Goal: Task Accomplishment & Management: Manage account settings

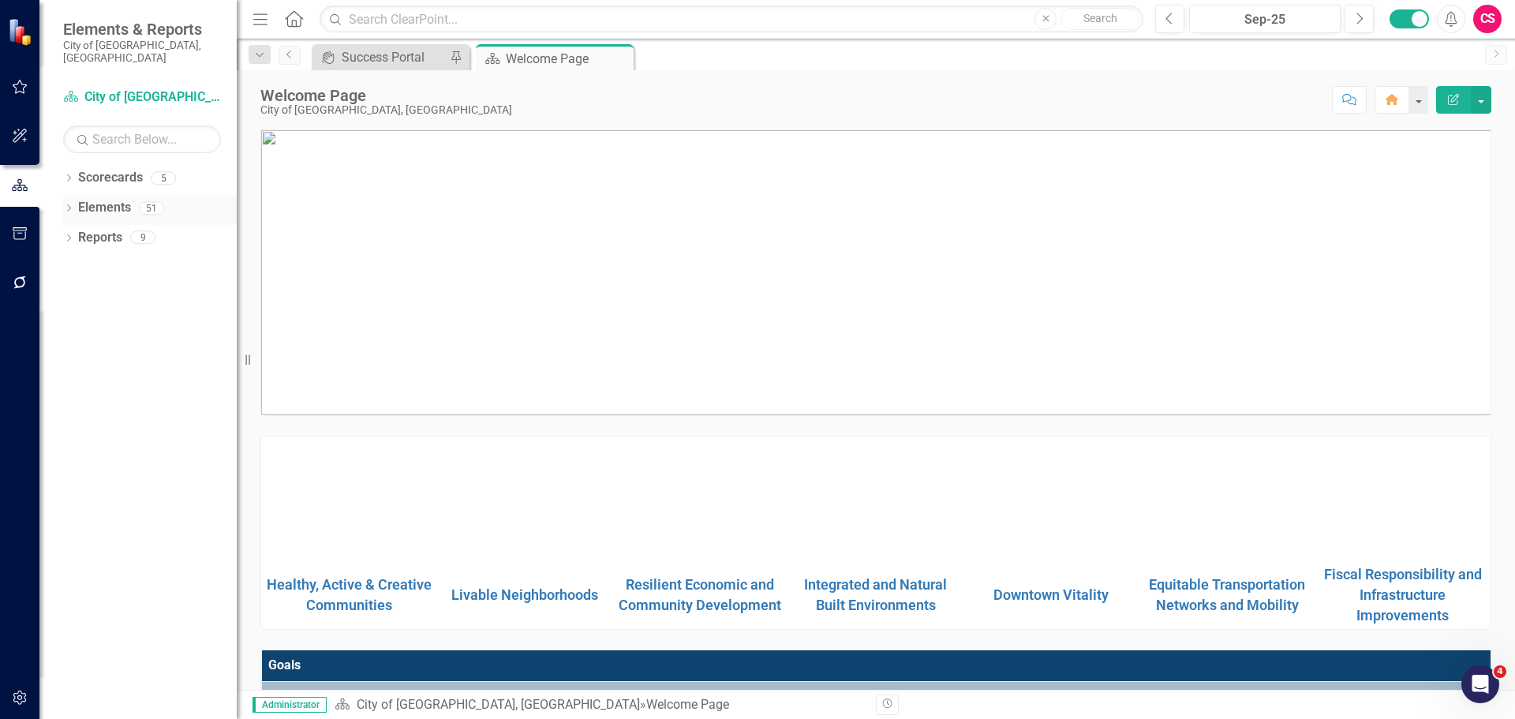
click at [97, 199] on link "Elements" at bounding box center [104, 208] width 53 height 18
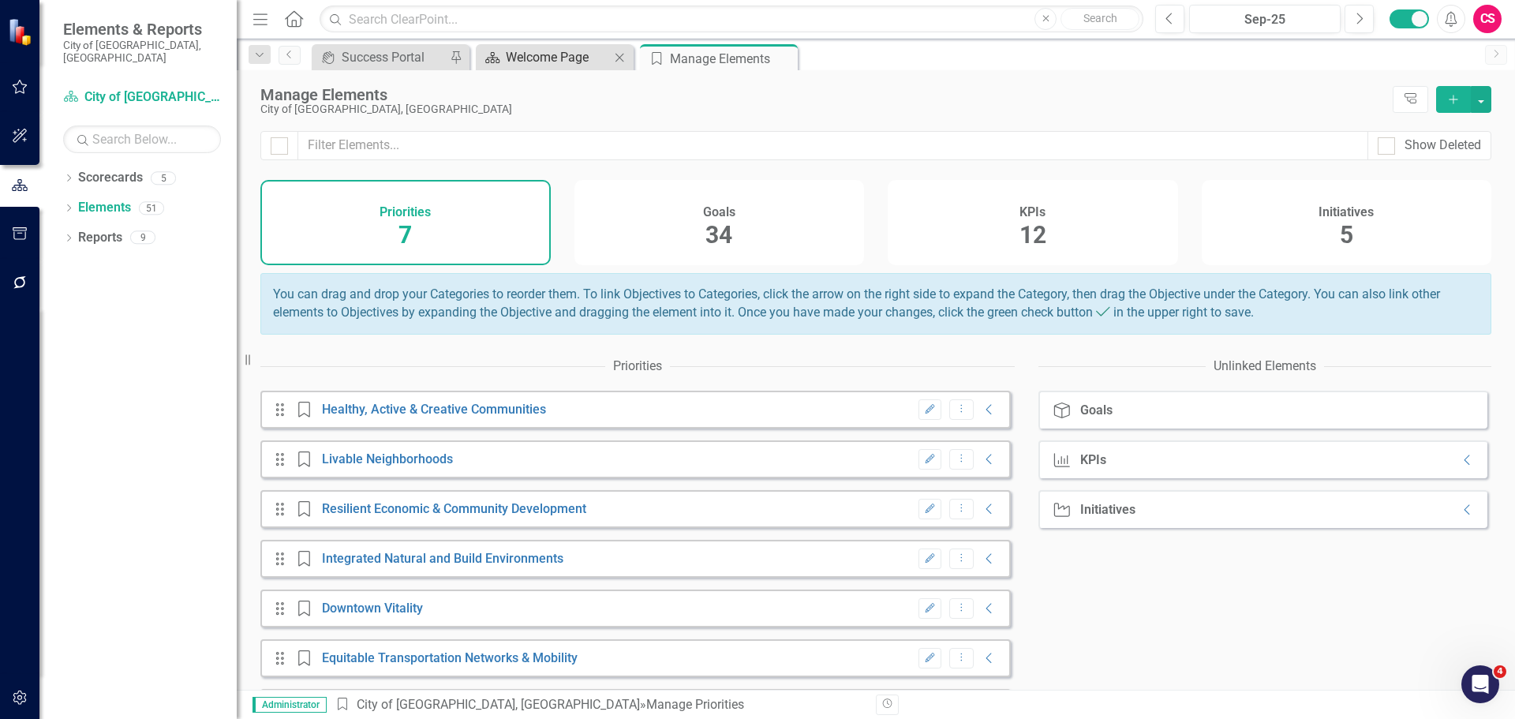
click at [546, 54] on div "Welcome Page" at bounding box center [558, 57] width 104 height 20
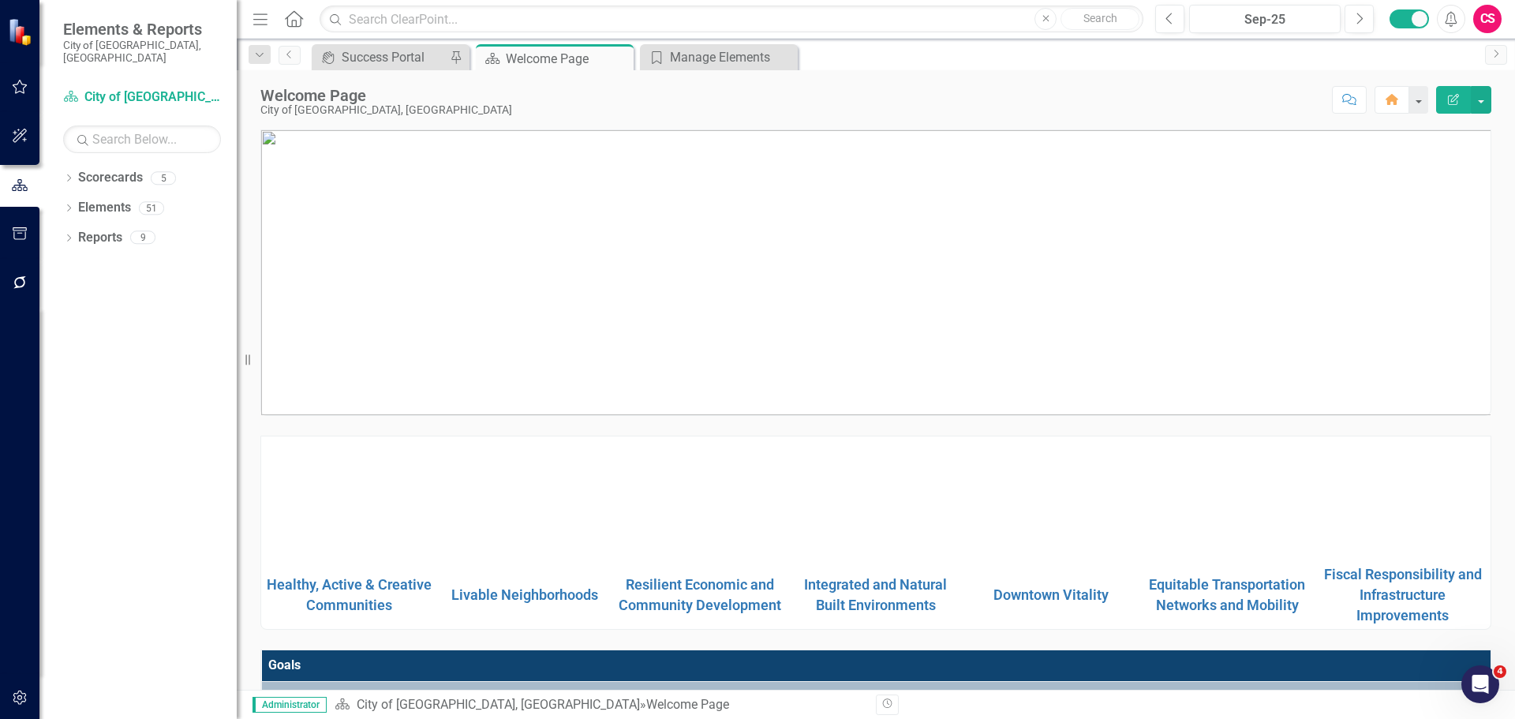
click at [20, 236] on icon "button" at bounding box center [20, 233] width 17 height 13
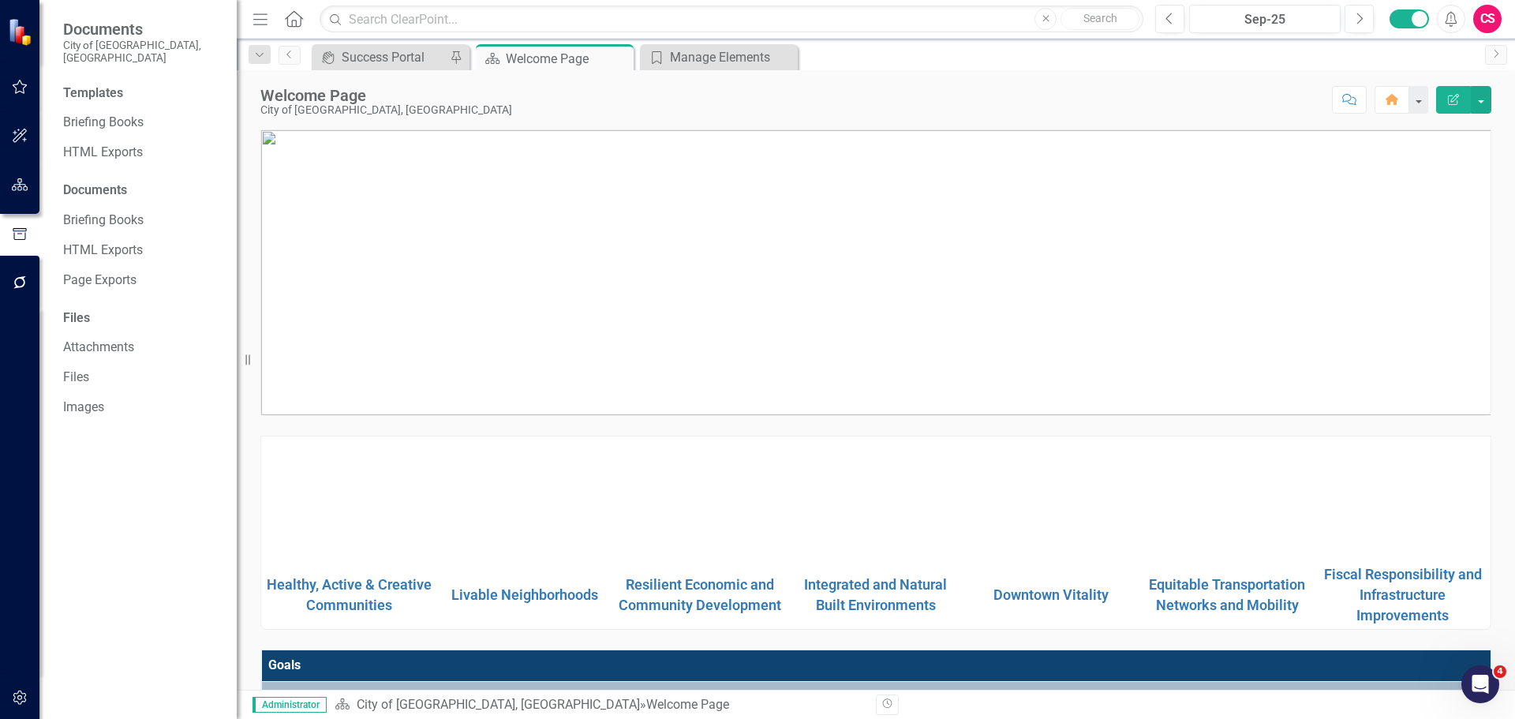
click at [24, 185] on icon "button" at bounding box center [20, 184] width 17 height 13
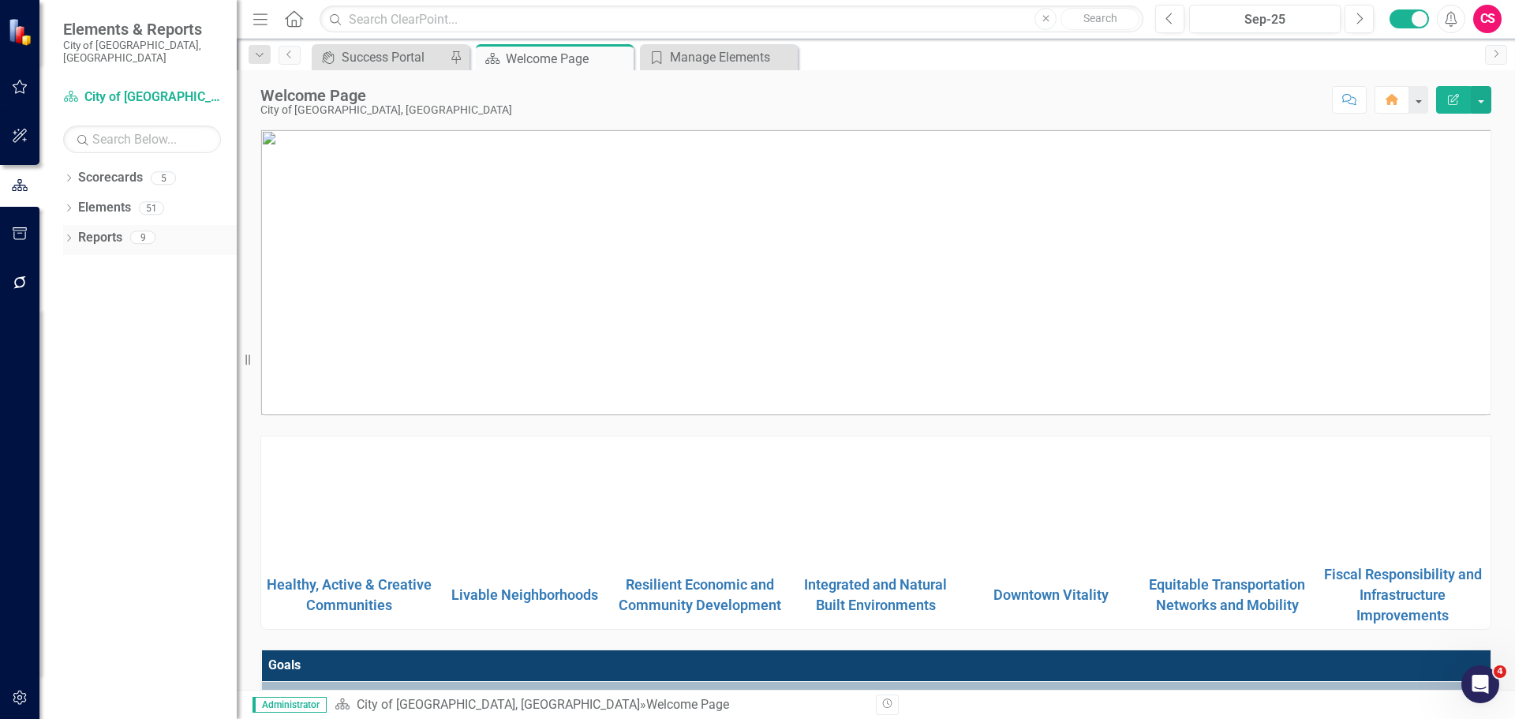
click at [69, 235] on icon "Dropdown" at bounding box center [68, 239] width 11 height 9
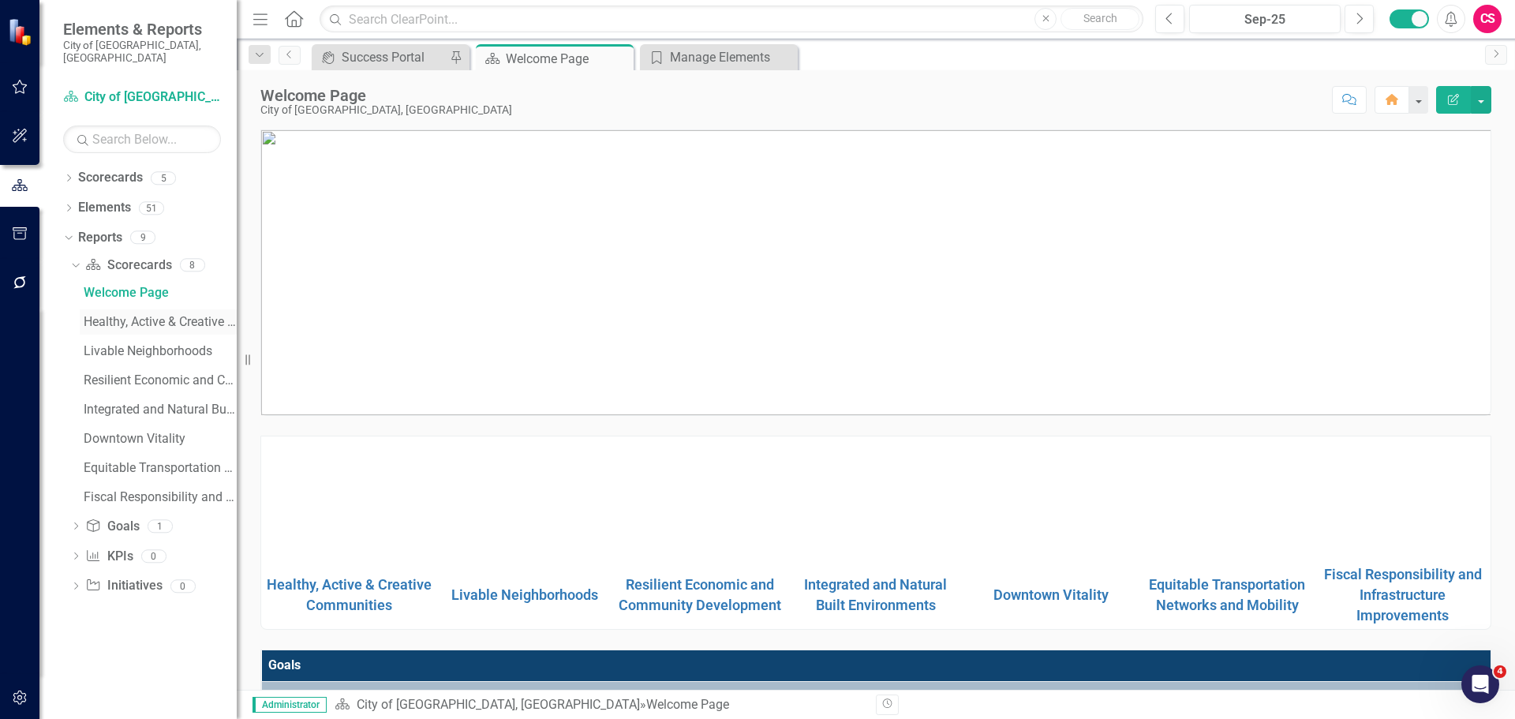
click at [113, 309] on link "Healthy, Active & Creative Communities" at bounding box center [158, 321] width 157 height 25
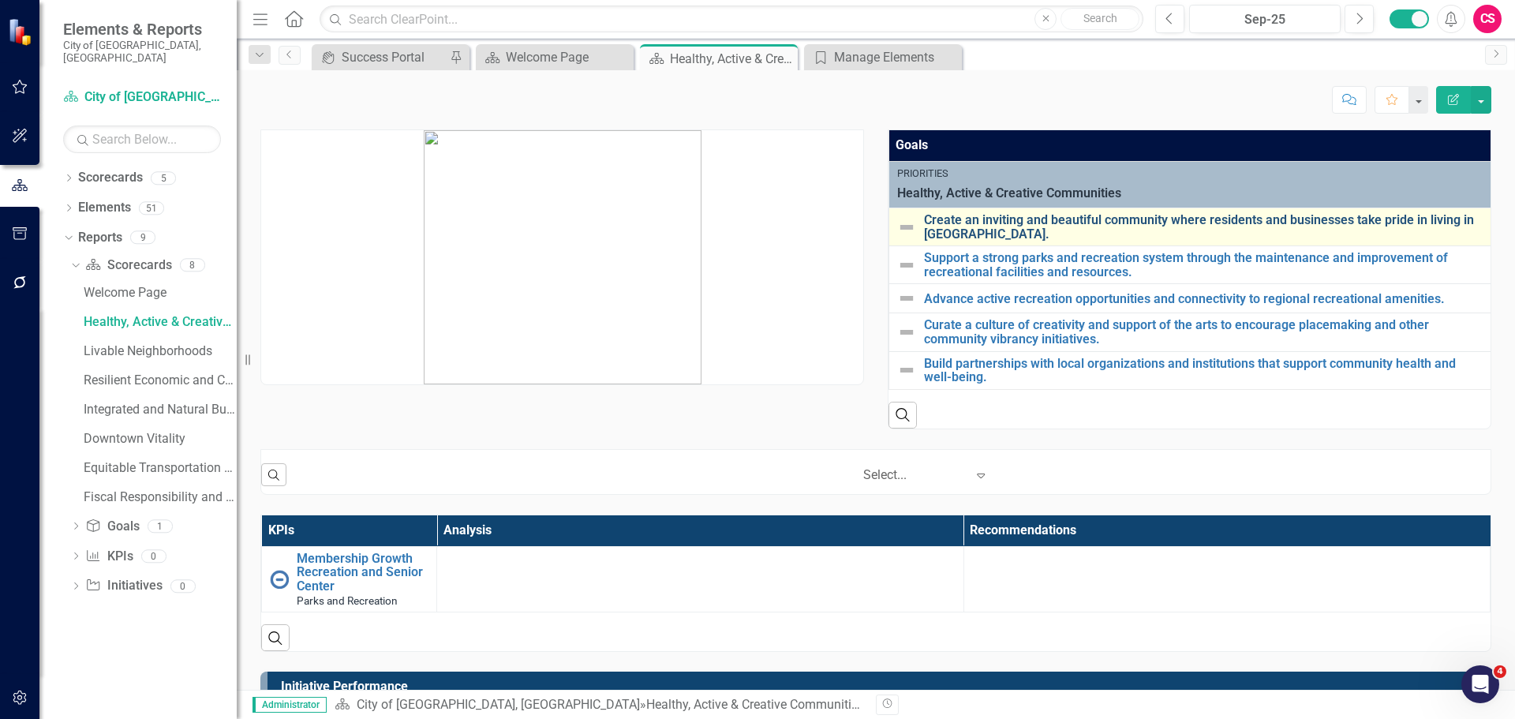
click at [1000, 218] on link "Create an inviting and beautiful community where residents and businesses take …" at bounding box center [1203, 227] width 559 height 28
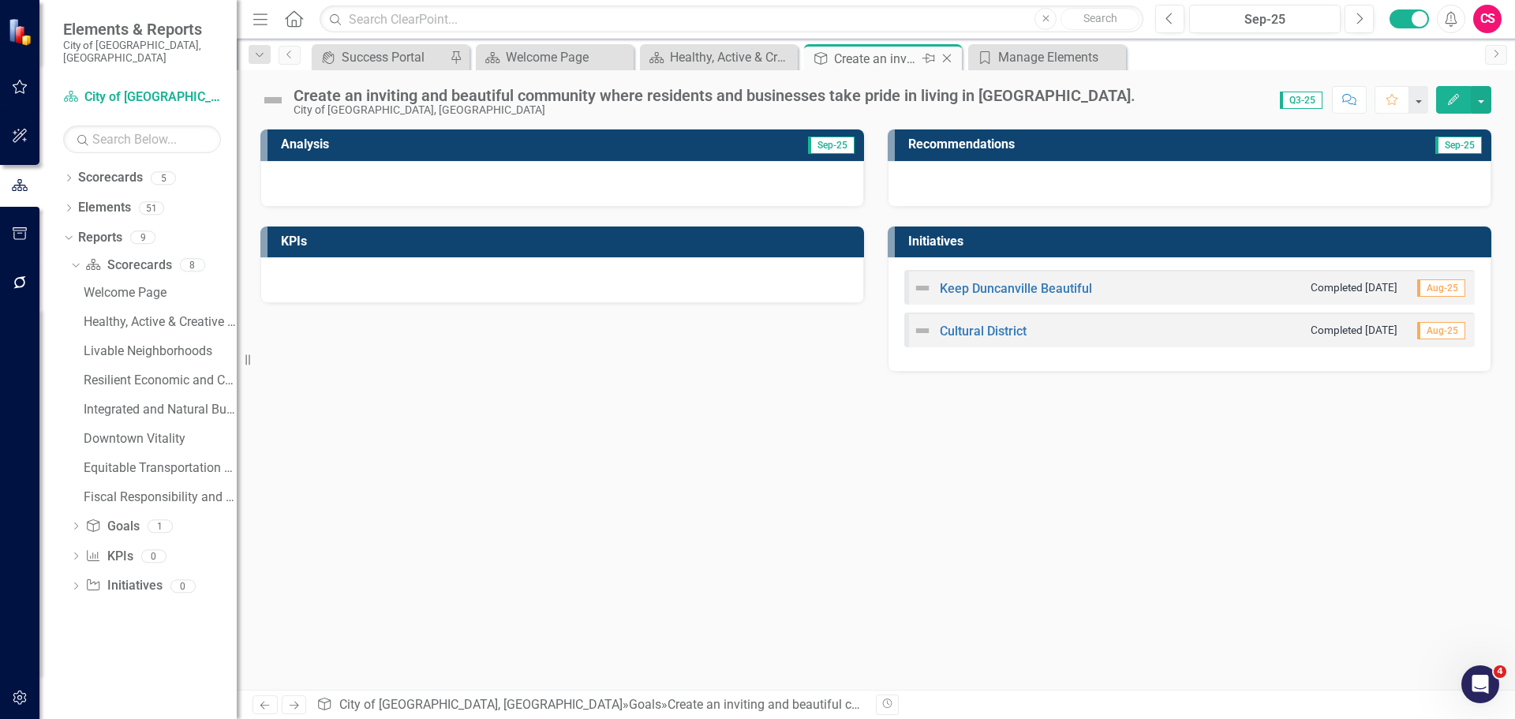
click at [945, 56] on icon "Close" at bounding box center [947, 58] width 16 height 13
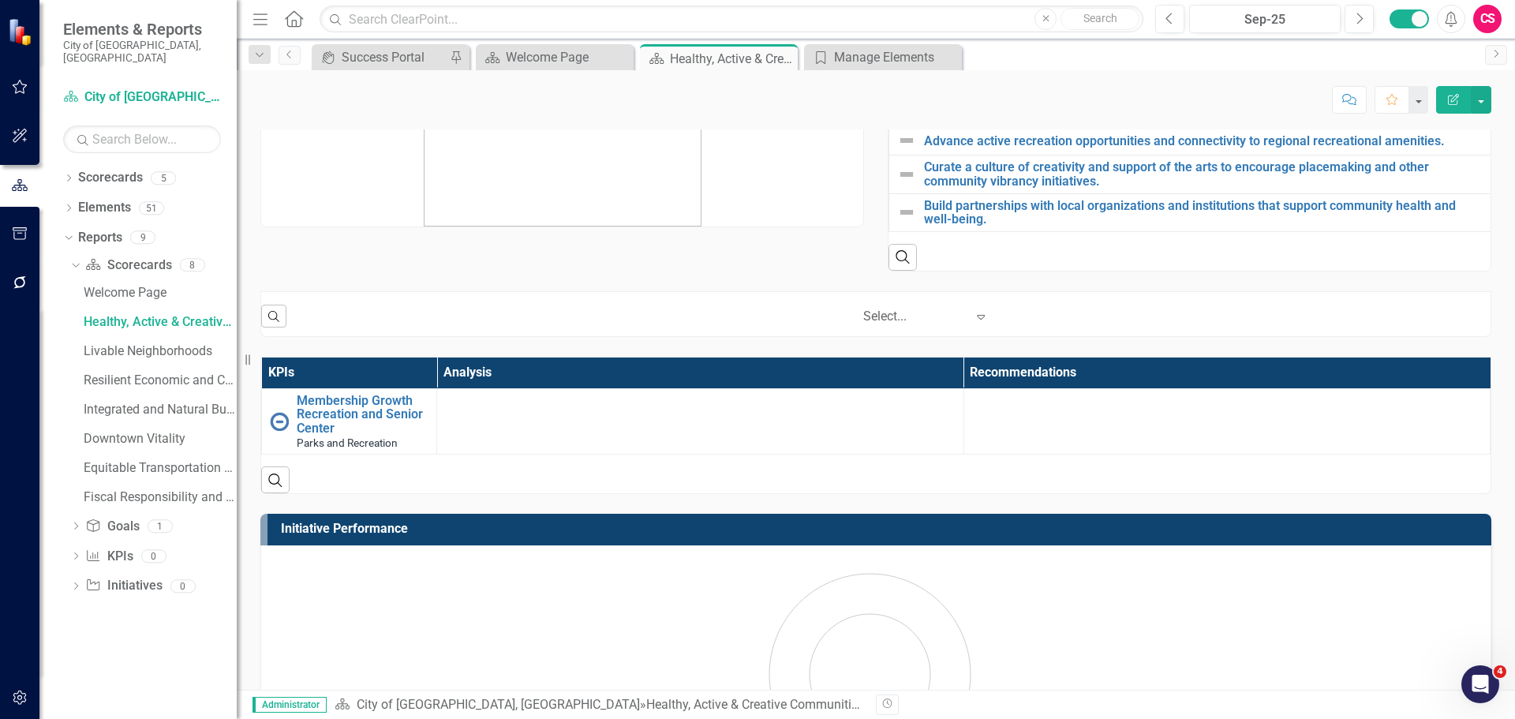
scroll to position [430, 0]
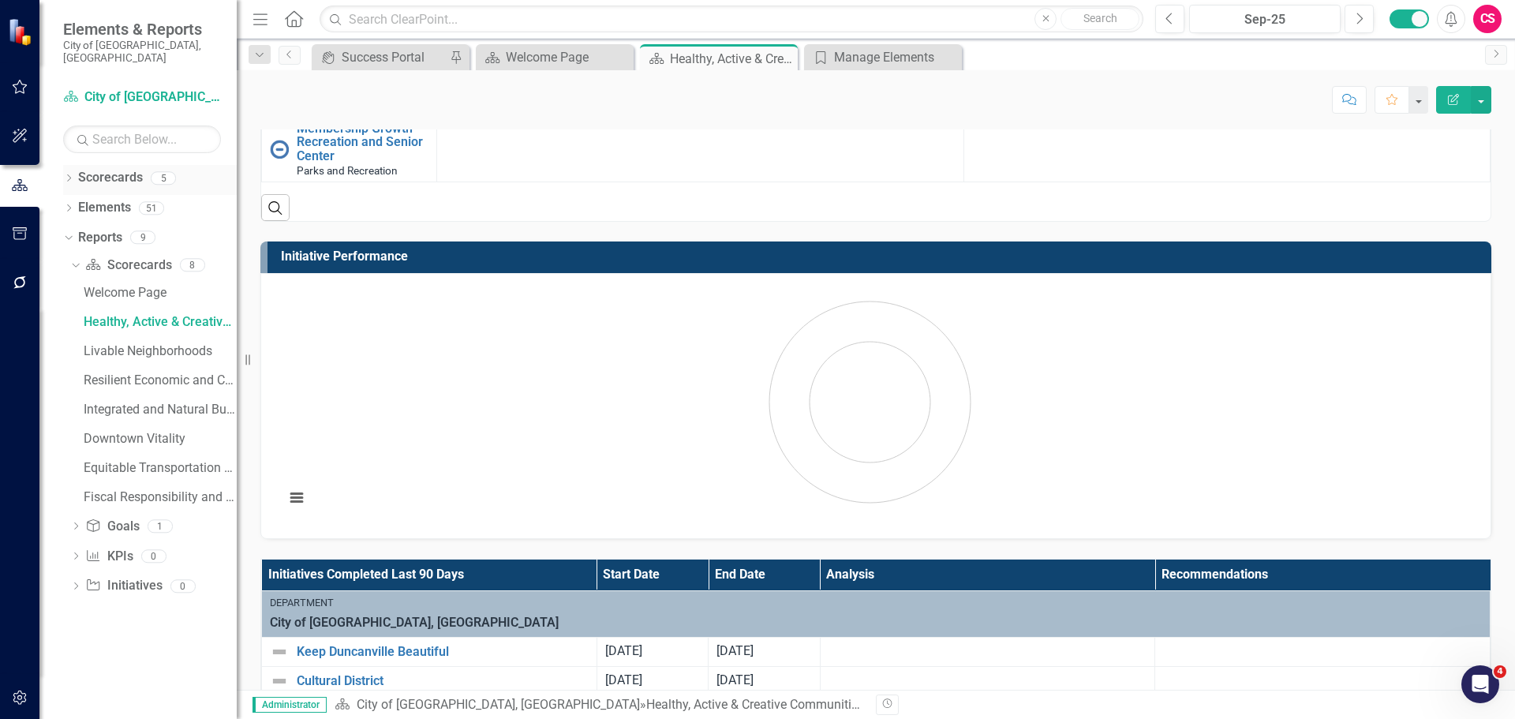
click at [63, 175] on icon "Dropdown" at bounding box center [68, 179] width 11 height 9
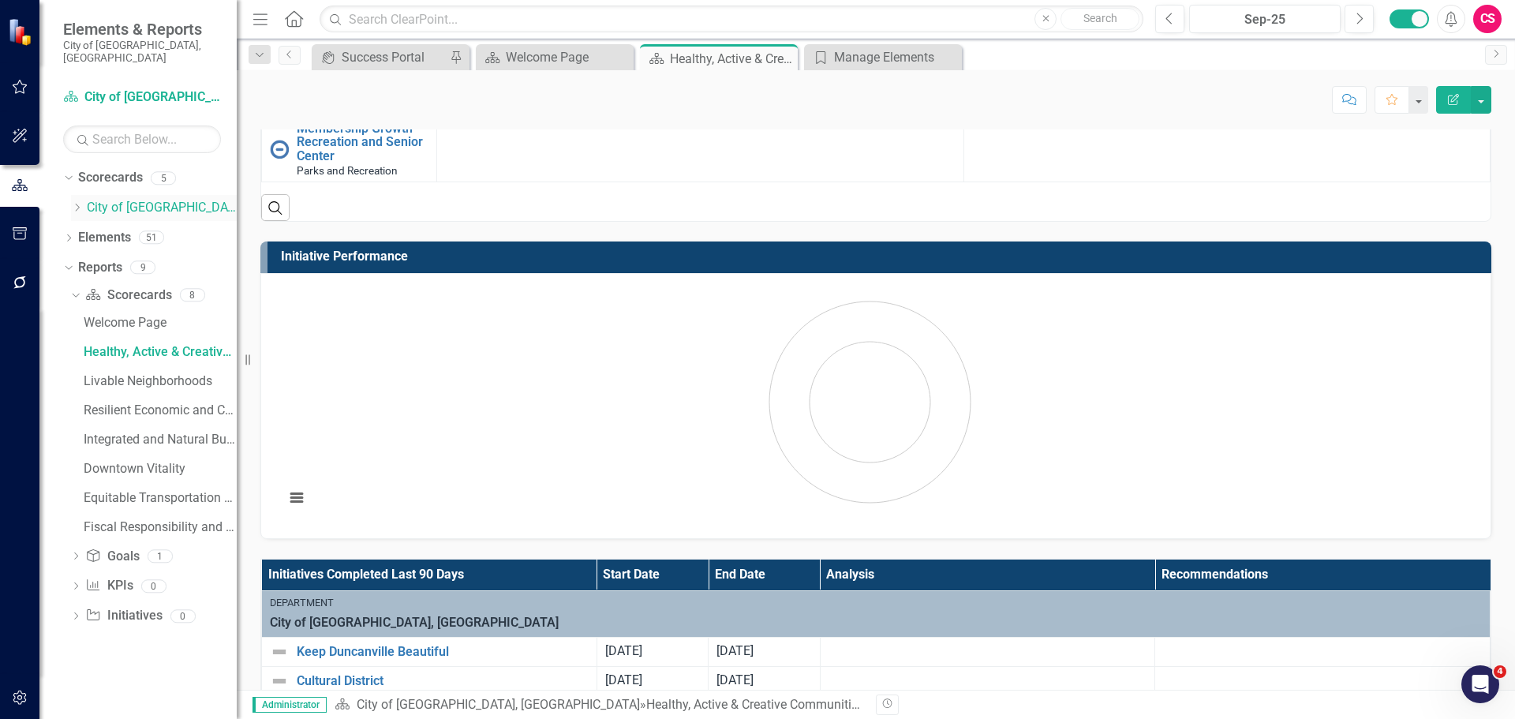
click at [73, 203] on icon "Dropdown" at bounding box center [77, 207] width 12 height 9
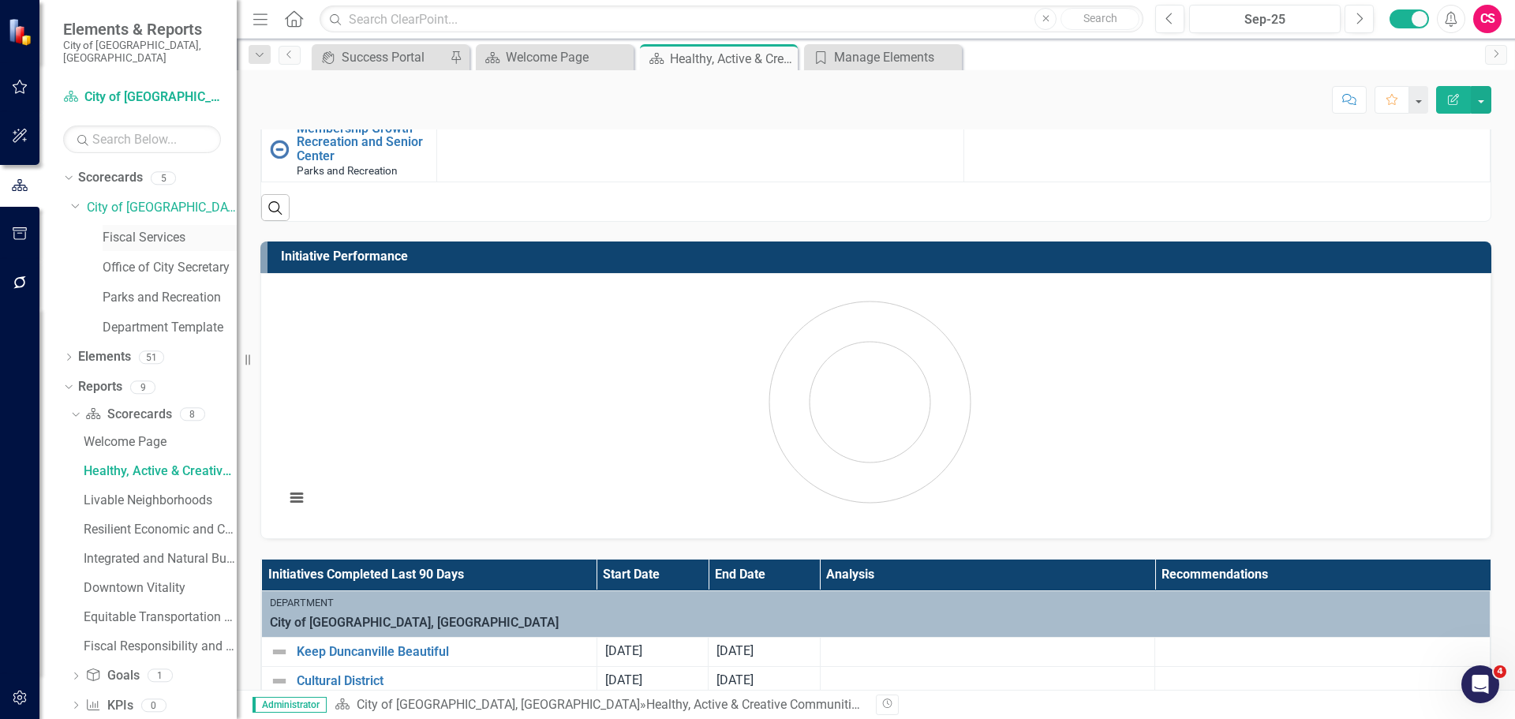
click at [139, 229] on link "Fiscal Services" at bounding box center [170, 238] width 134 height 18
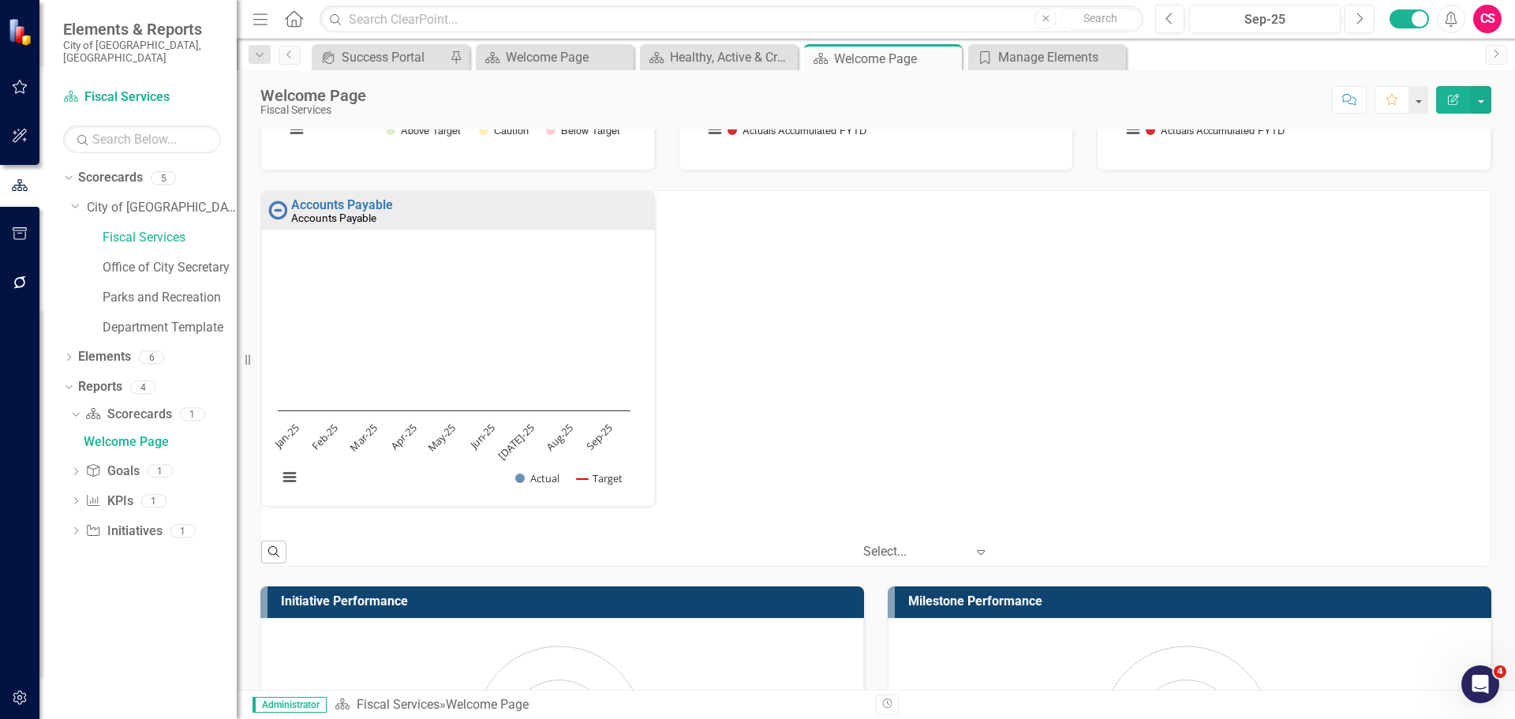
scroll to position [243, 0]
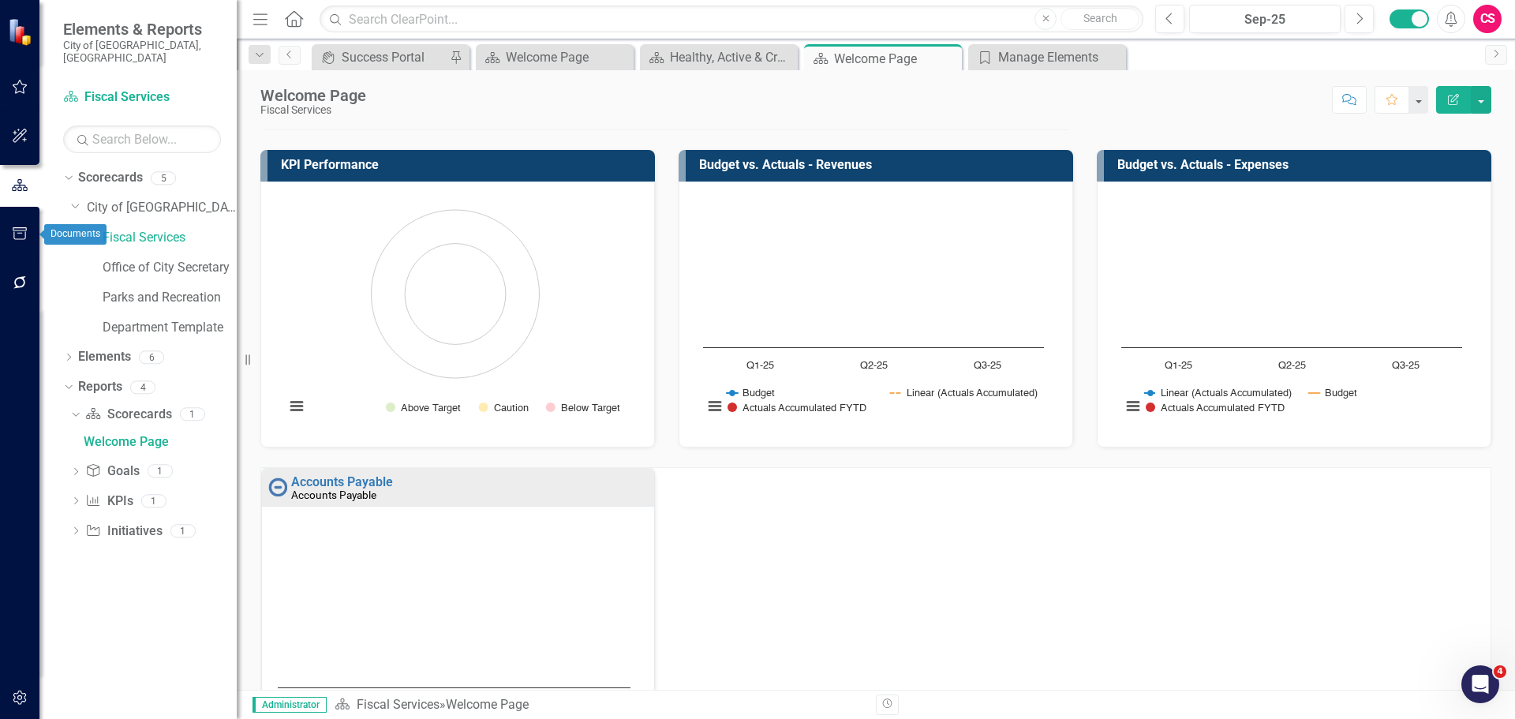
click at [20, 237] on icon "button" at bounding box center [20, 233] width 17 height 13
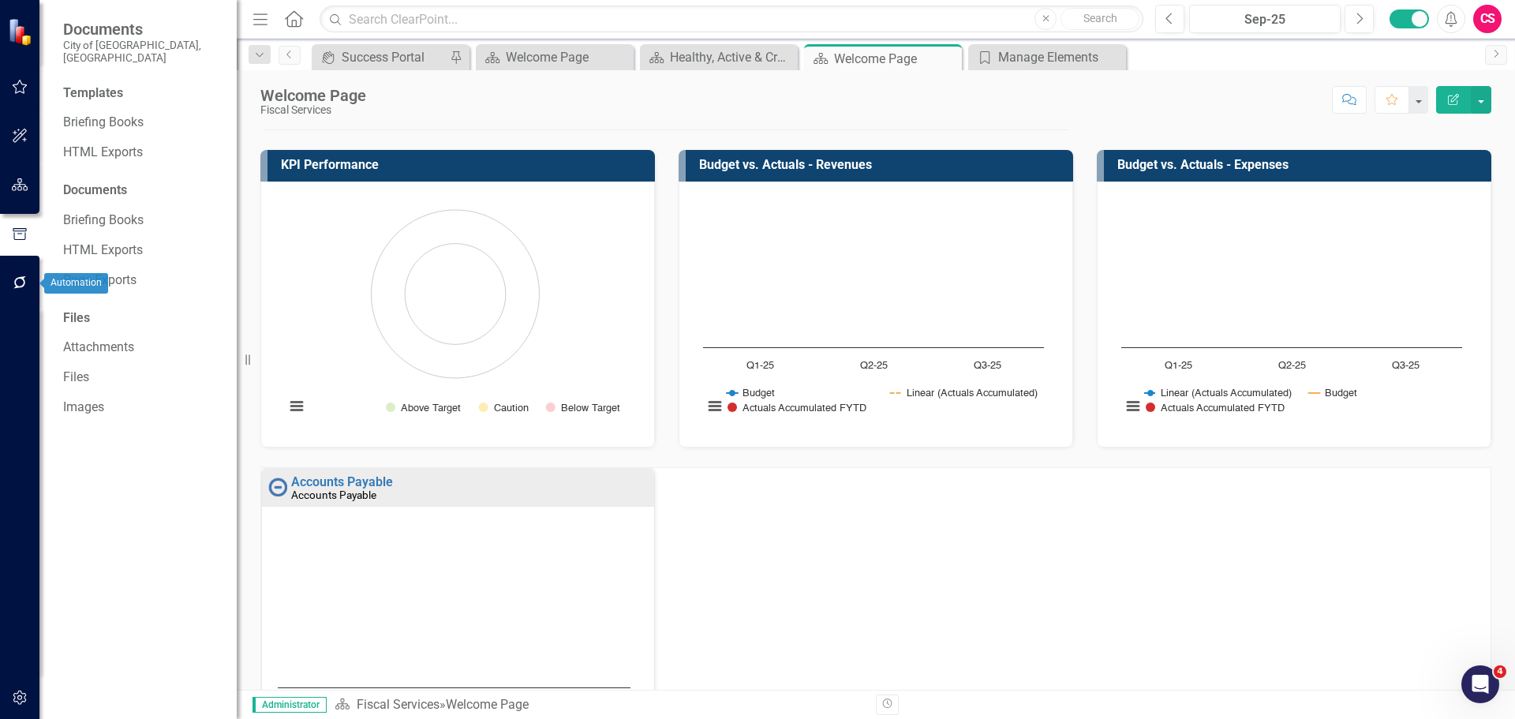
click at [26, 282] on icon "button" at bounding box center [20, 282] width 17 height 13
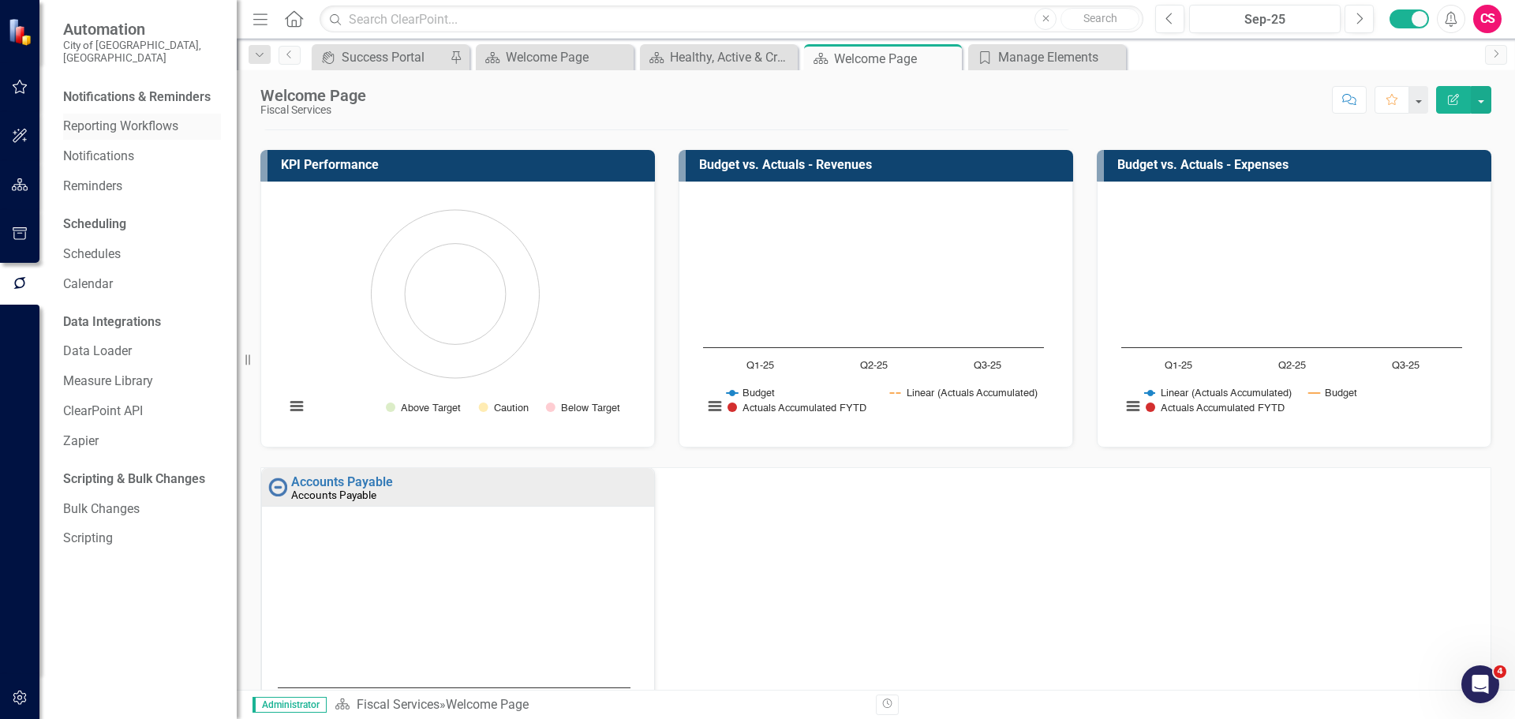
click at [128, 118] on link "Reporting Workflows" at bounding box center [142, 127] width 158 height 18
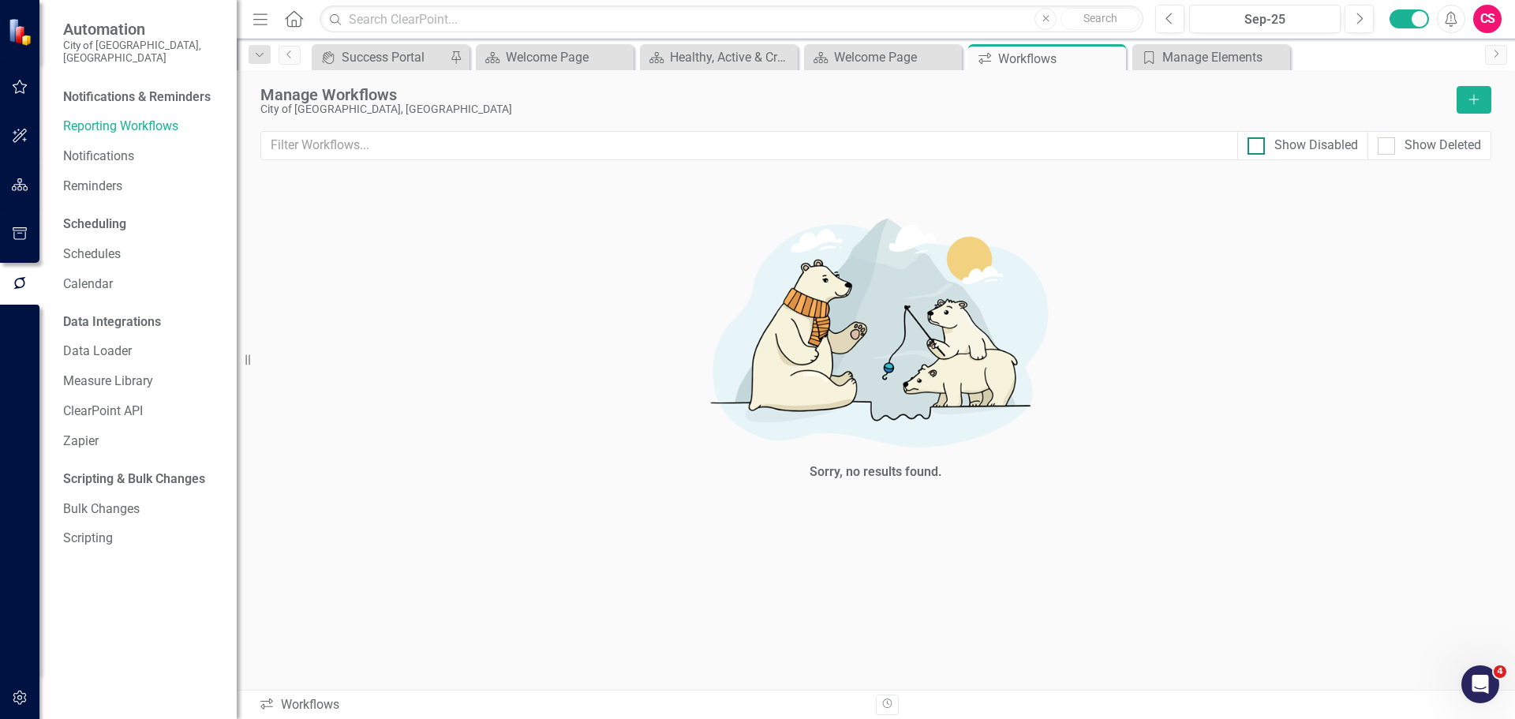
click at [1270, 137] on div "Show Disabled" at bounding box center [1303, 146] width 110 height 18
click at [1258, 137] on input "Show Disabled" at bounding box center [1253, 142] width 10 height 10
checkbox input "true"
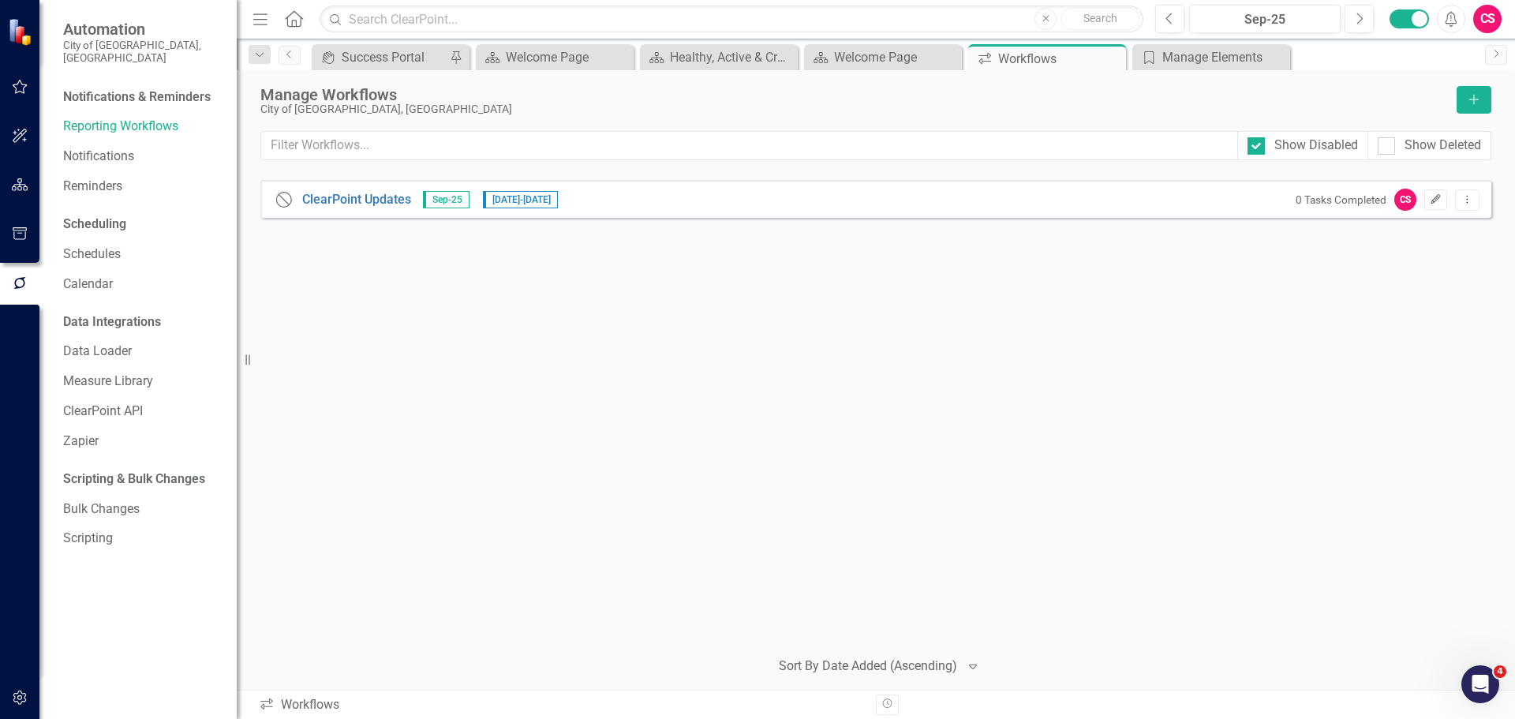
click at [1443, 208] on button "Edit" at bounding box center [1435, 199] width 23 height 21
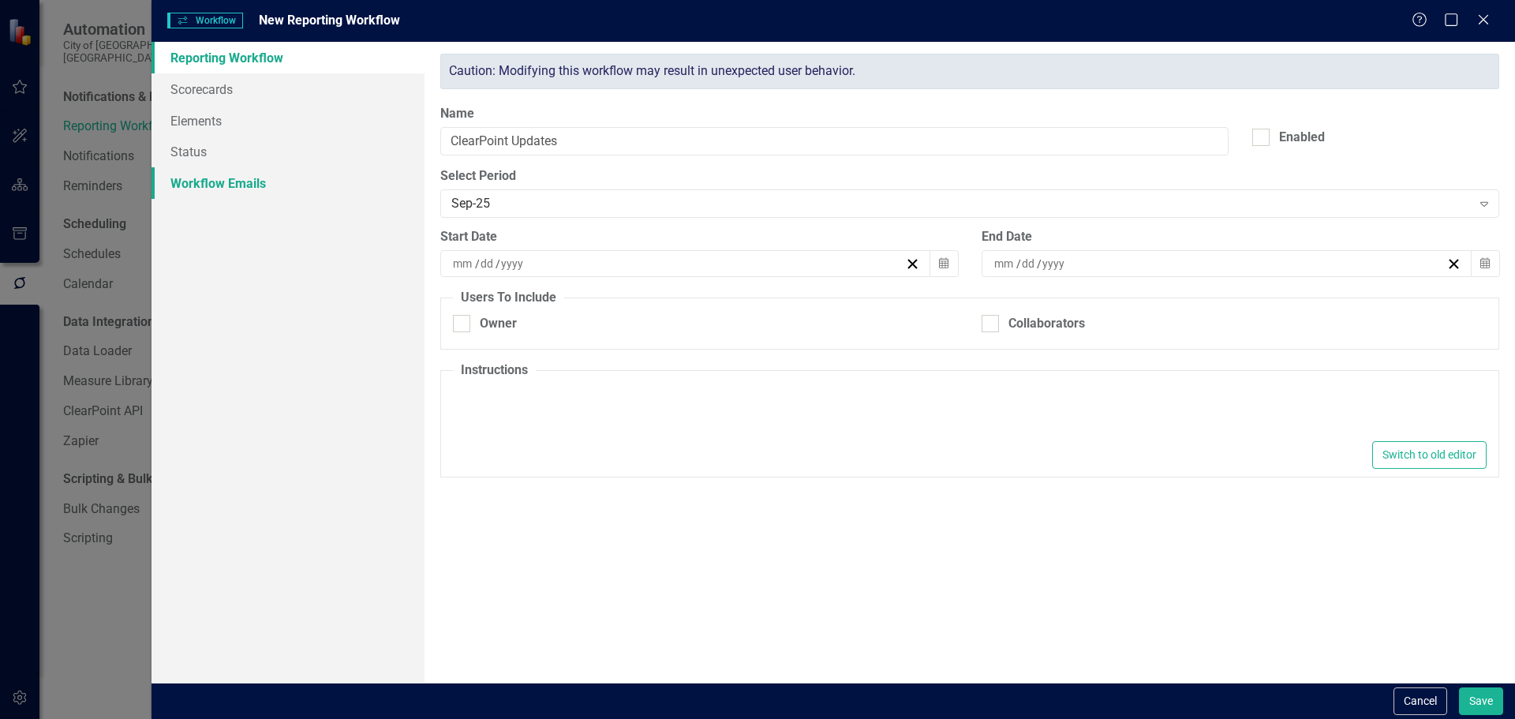
type textarea "<p>Please make updates to your assigned elements for this reporting period. Rev…"
drag, startPoint x: 241, startPoint y: 180, endPoint x: 269, endPoint y: 192, distance: 30.1
click at [240, 179] on link "Workflow Emails" at bounding box center [288, 183] width 273 height 32
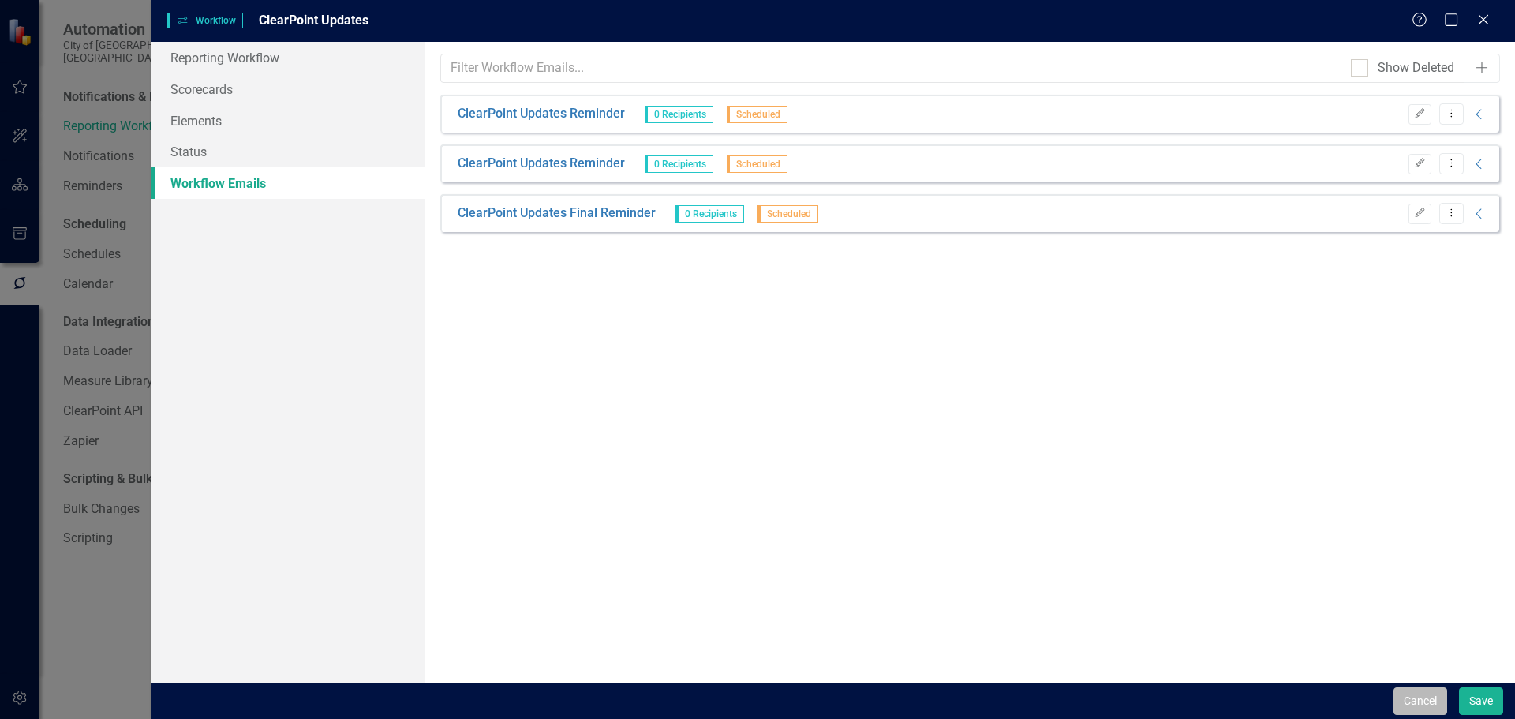
click at [1409, 694] on button "Cancel" at bounding box center [1421, 701] width 54 height 28
